Goal: Task Accomplishment & Management: Use online tool/utility

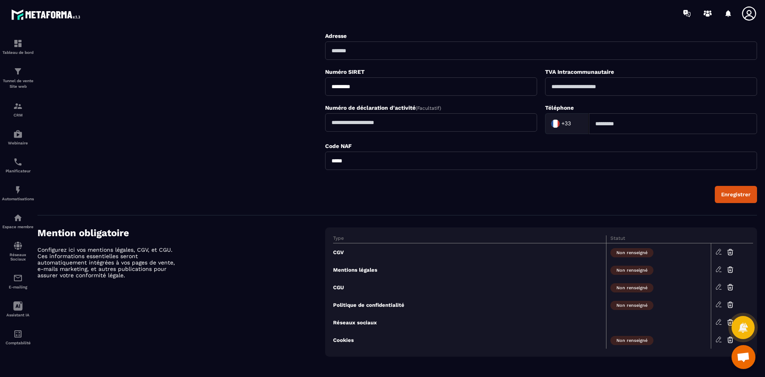
scroll to position [211, 0]
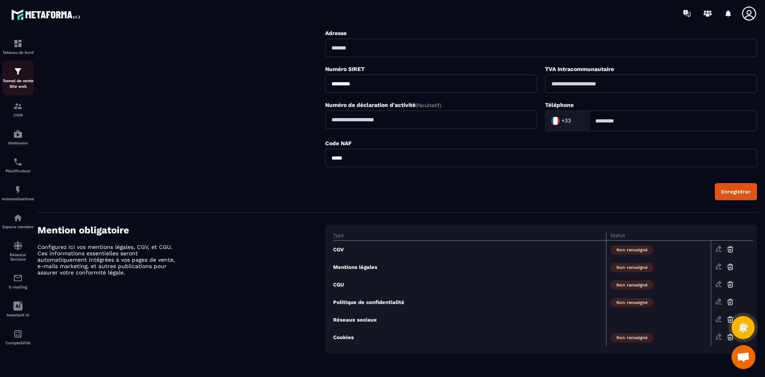
click at [19, 78] on p "Tunnel de vente Site web" at bounding box center [18, 83] width 32 height 11
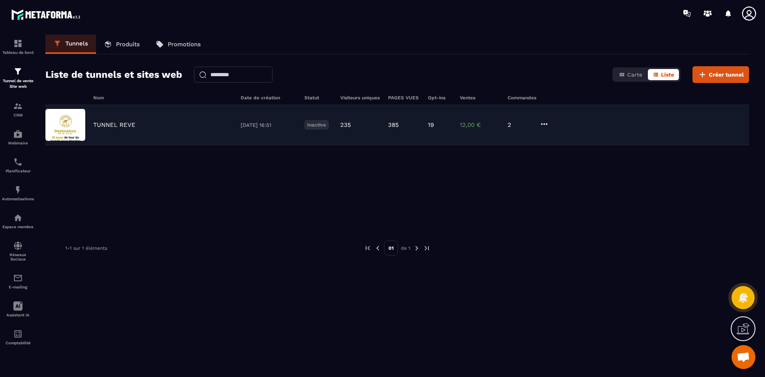
click at [77, 126] on img at bounding box center [65, 125] width 40 height 32
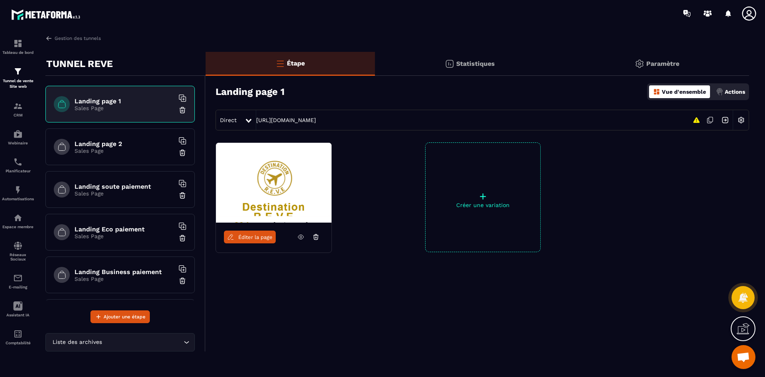
click at [262, 237] on span "Éditer la page" at bounding box center [255, 237] width 34 height 6
